Goal: Task Accomplishment & Management: Manage account settings

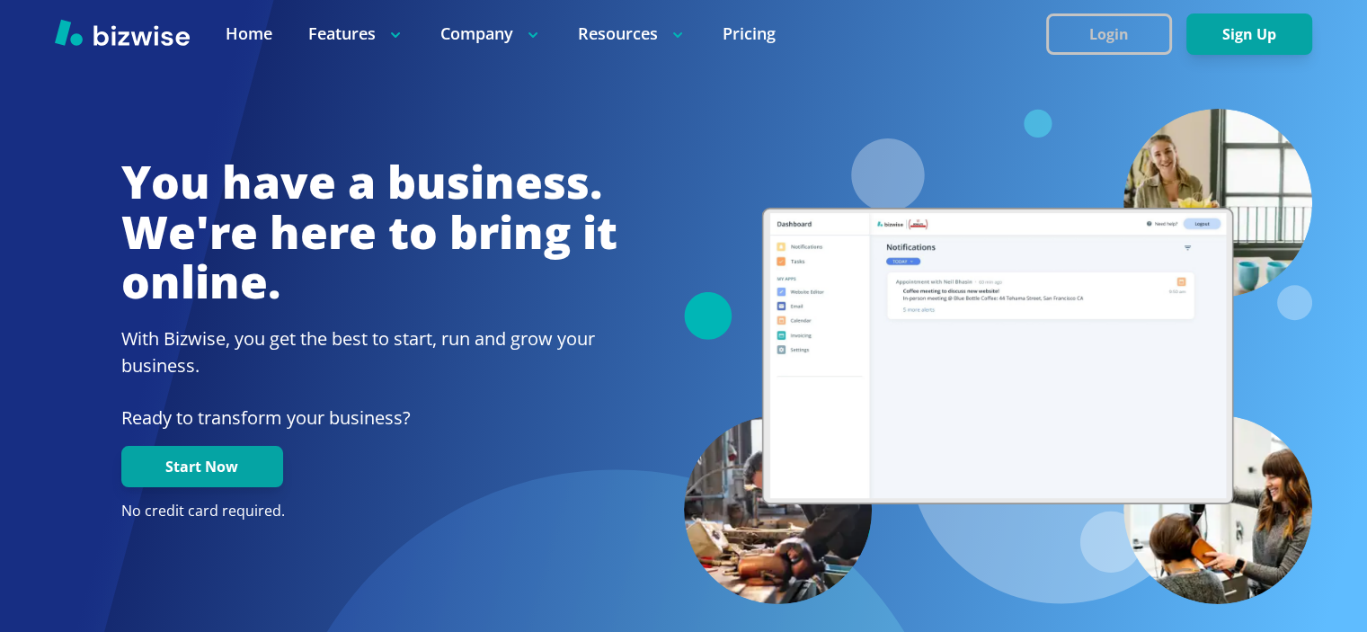
click at [1113, 31] on button "Login" at bounding box center [1109, 33] width 126 height 41
